Goal: Information Seeking & Learning: Understand process/instructions

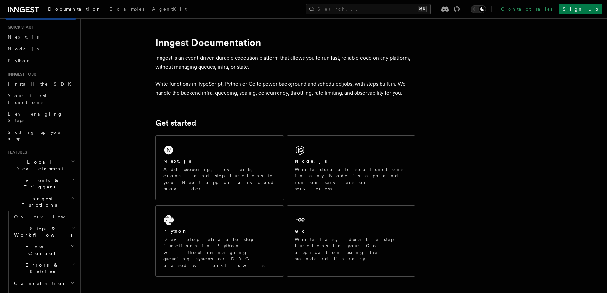
scroll to position [16, 0]
click at [52, 240] on h2 "Flow Control" at bounding box center [43, 249] width 65 height 18
click at [33, 273] on span "Singleton" at bounding box center [38, 276] width 37 height 7
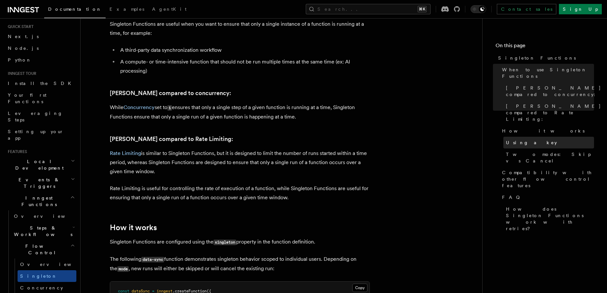
click at [517, 139] on span "Using a key" at bounding box center [531, 142] width 51 height 7
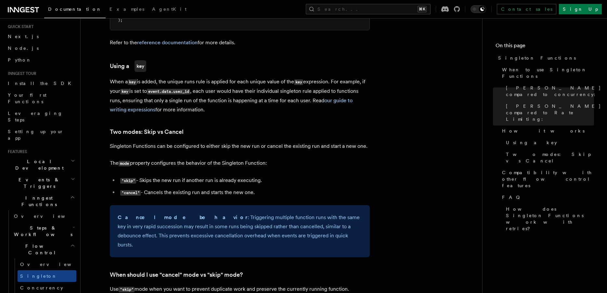
scroll to position [634, 0]
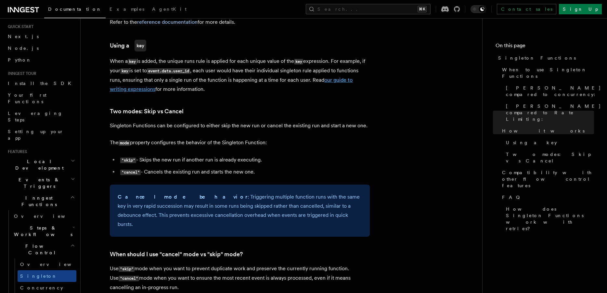
click at [127, 84] on link "our guide to writing expressions" at bounding box center [231, 84] width 243 height 15
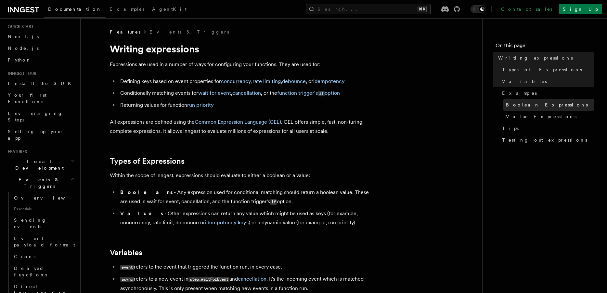
click at [521, 106] on span "Boolean Expressions" at bounding box center [547, 104] width 82 height 7
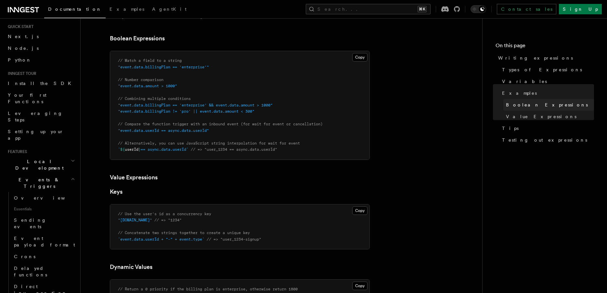
scroll to position [339, 0]
